Goal: Transaction & Acquisition: Purchase product/service

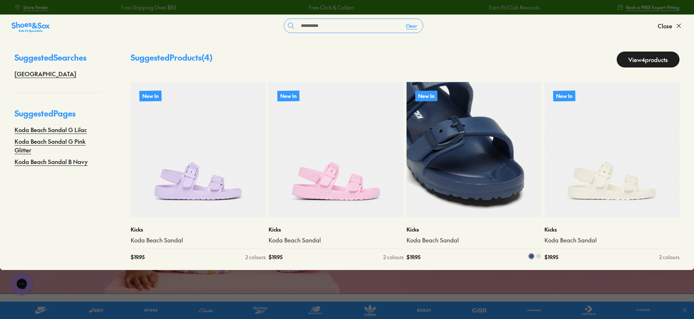
scroll to position [2, 0]
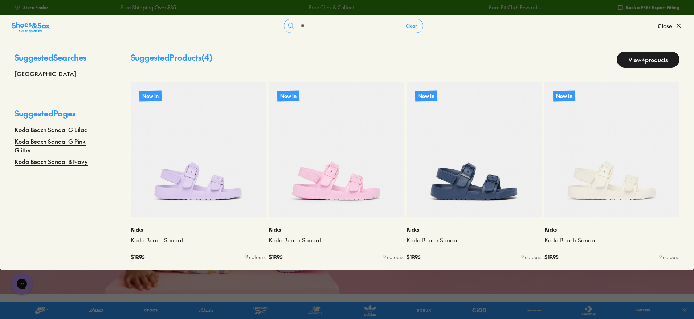
type input "*"
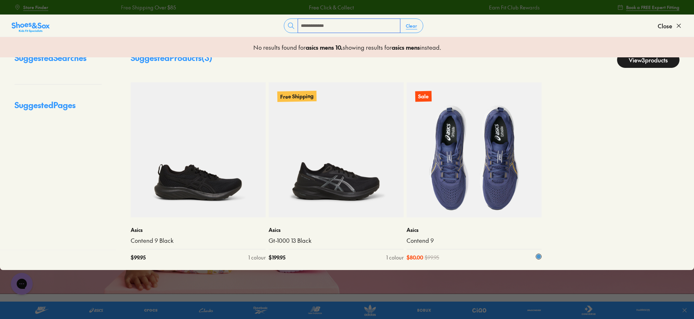
scroll to position [22, 0]
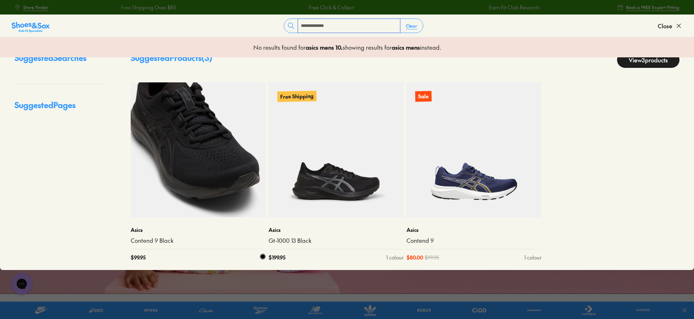
type input "**********"
click at [226, 179] on img at bounding box center [198, 149] width 135 height 135
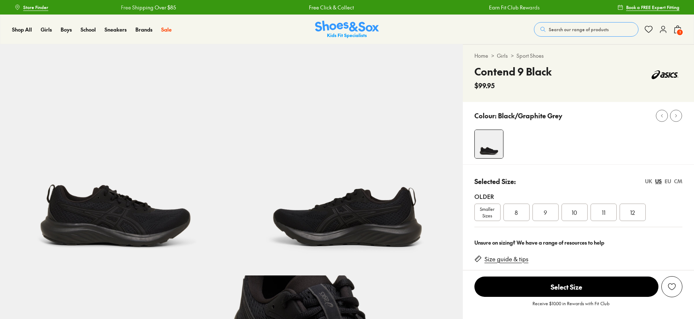
select select "*"
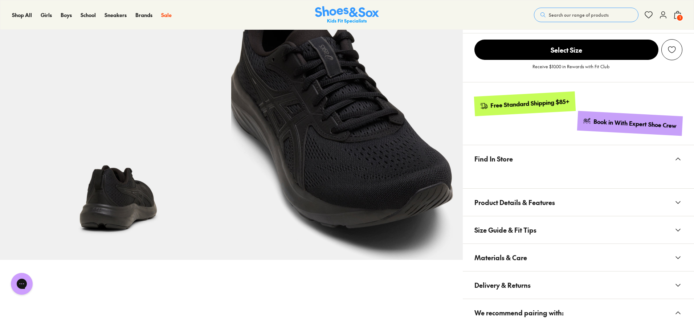
scroll to position [272, 0]
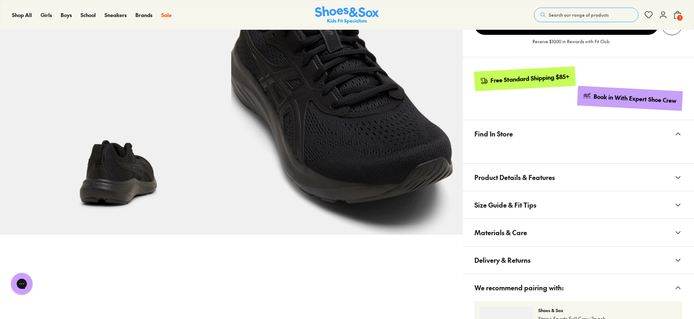
click at [498, 136] on span "Find In Store" at bounding box center [493, 133] width 38 height 21
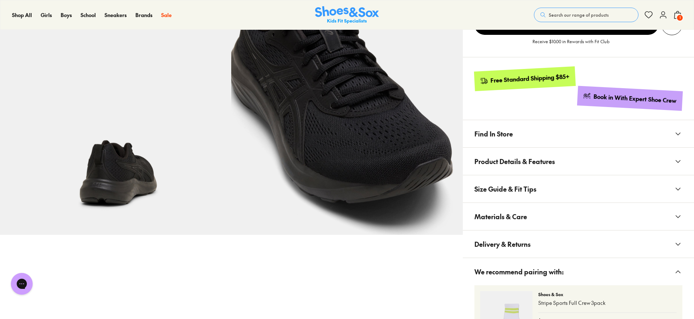
click at [498, 135] on span "Find In Store" at bounding box center [493, 133] width 38 height 21
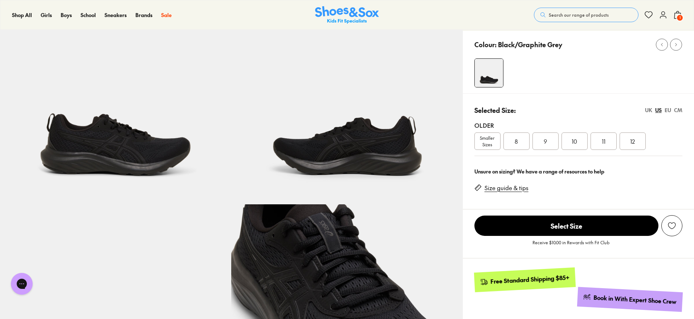
scroll to position [45, 0]
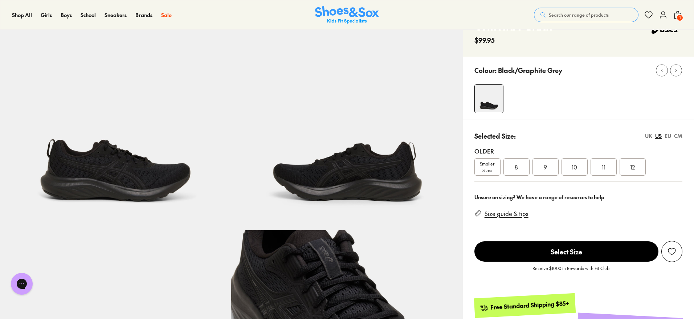
click at [571, 166] on span "10" at bounding box center [573, 167] width 5 height 9
